Goal: Navigation & Orientation: Find specific page/section

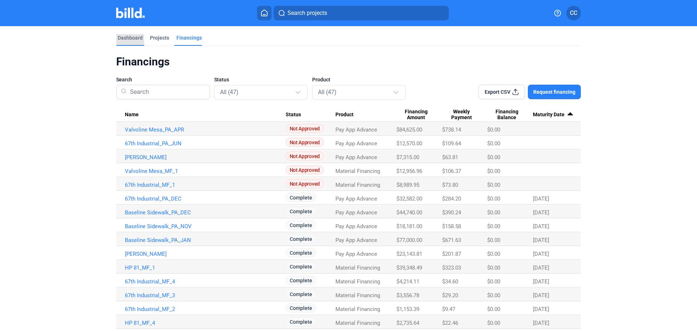
click at [136, 37] on div "Dashboard" at bounding box center [130, 37] width 25 height 7
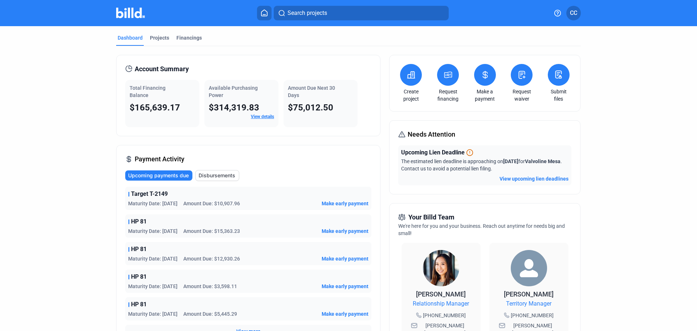
click at [629, 67] on dashboard "Dashboard Projects Financings Account Summary Total Financing Balance $165,639.…" at bounding box center [349, 270] width 628 height 489
click at [617, 53] on dashboard "Dashboard Projects Financings Account Summary Total Financing Balance $165,639.…" at bounding box center [349, 270] width 628 height 489
